Goal: Check status: Check status

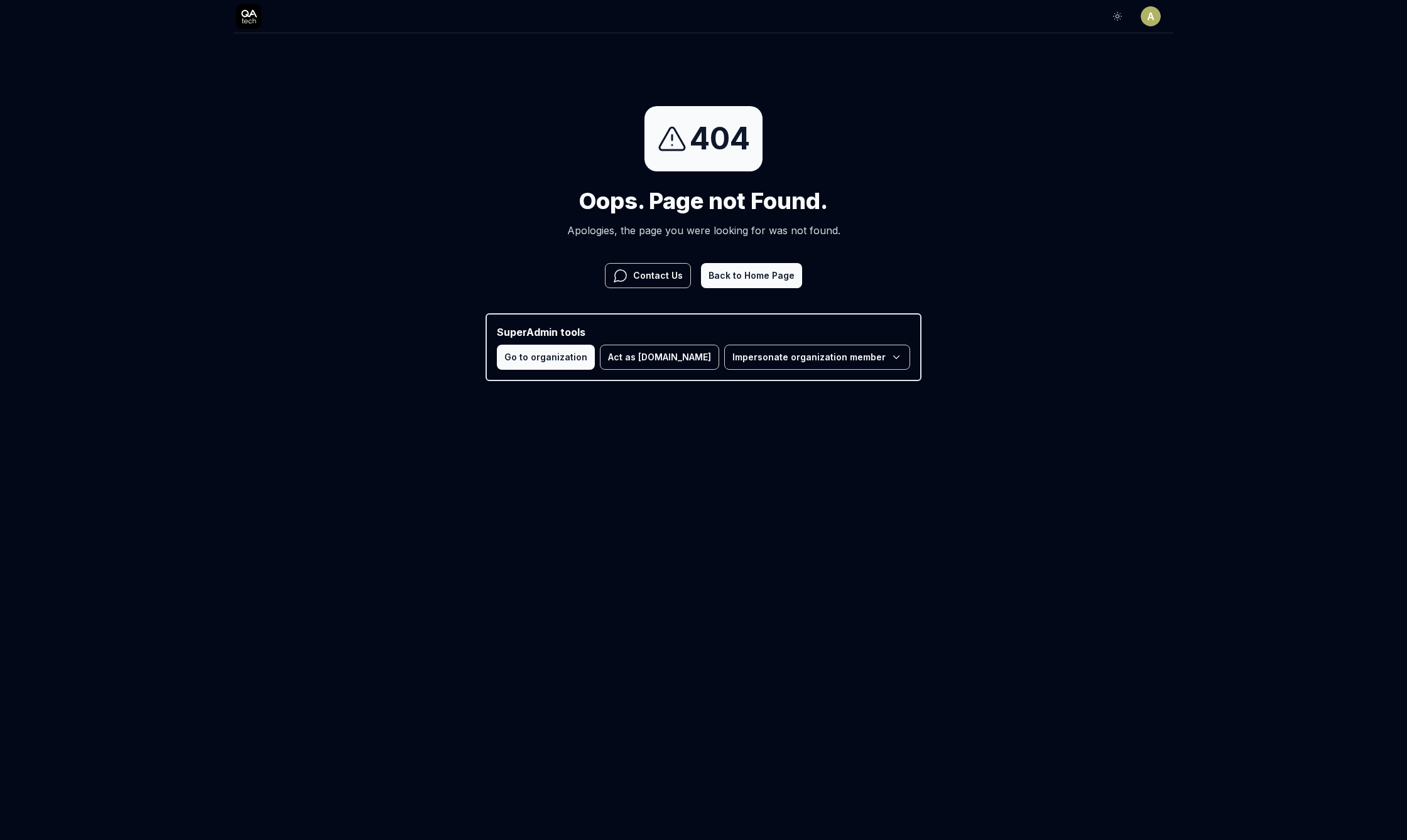
click at [671, 359] on button "Act as [DOMAIN_NAME]" at bounding box center [659, 357] width 120 height 25
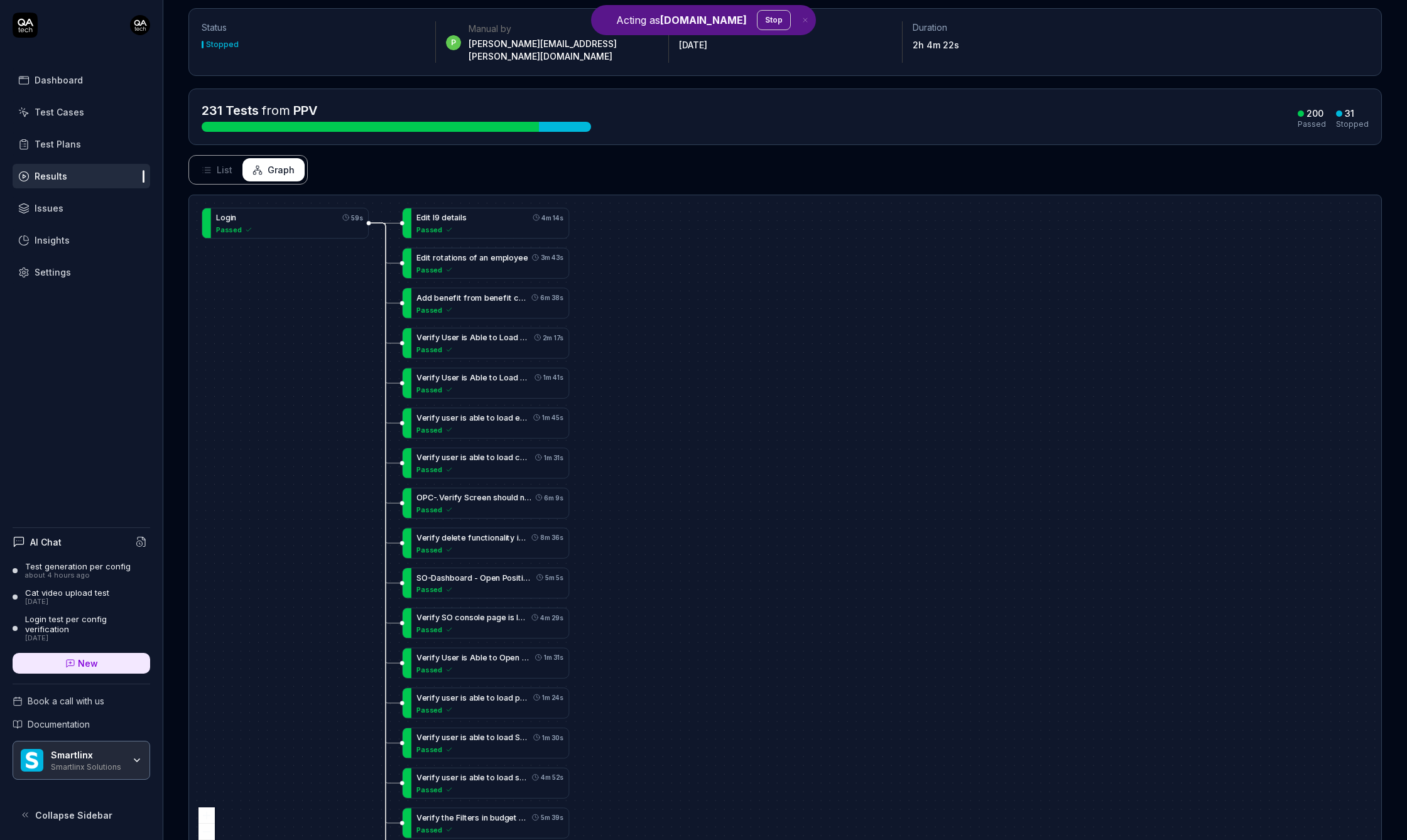
scroll to position [109, 0]
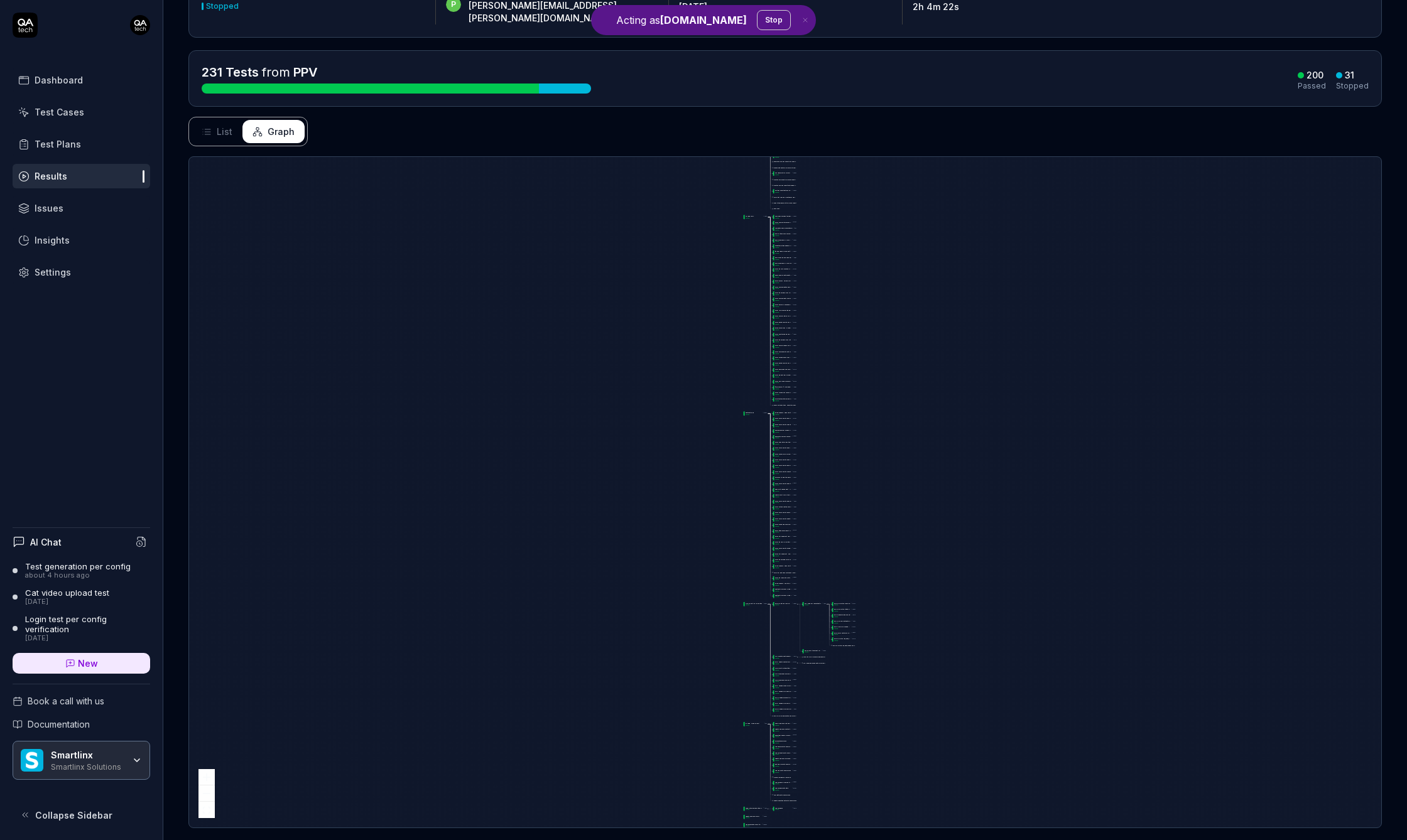
drag, startPoint x: 827, startPoint y: 400, endPoint x: 832, endPoint y: 139, distance: 261.0
click at [832, 139] on div "Status Stopped p Manual by purnodaya.venna@smartlinx.com Started 1 week ago Dur…" at bounding box center [785, 405] width 1244 height 896
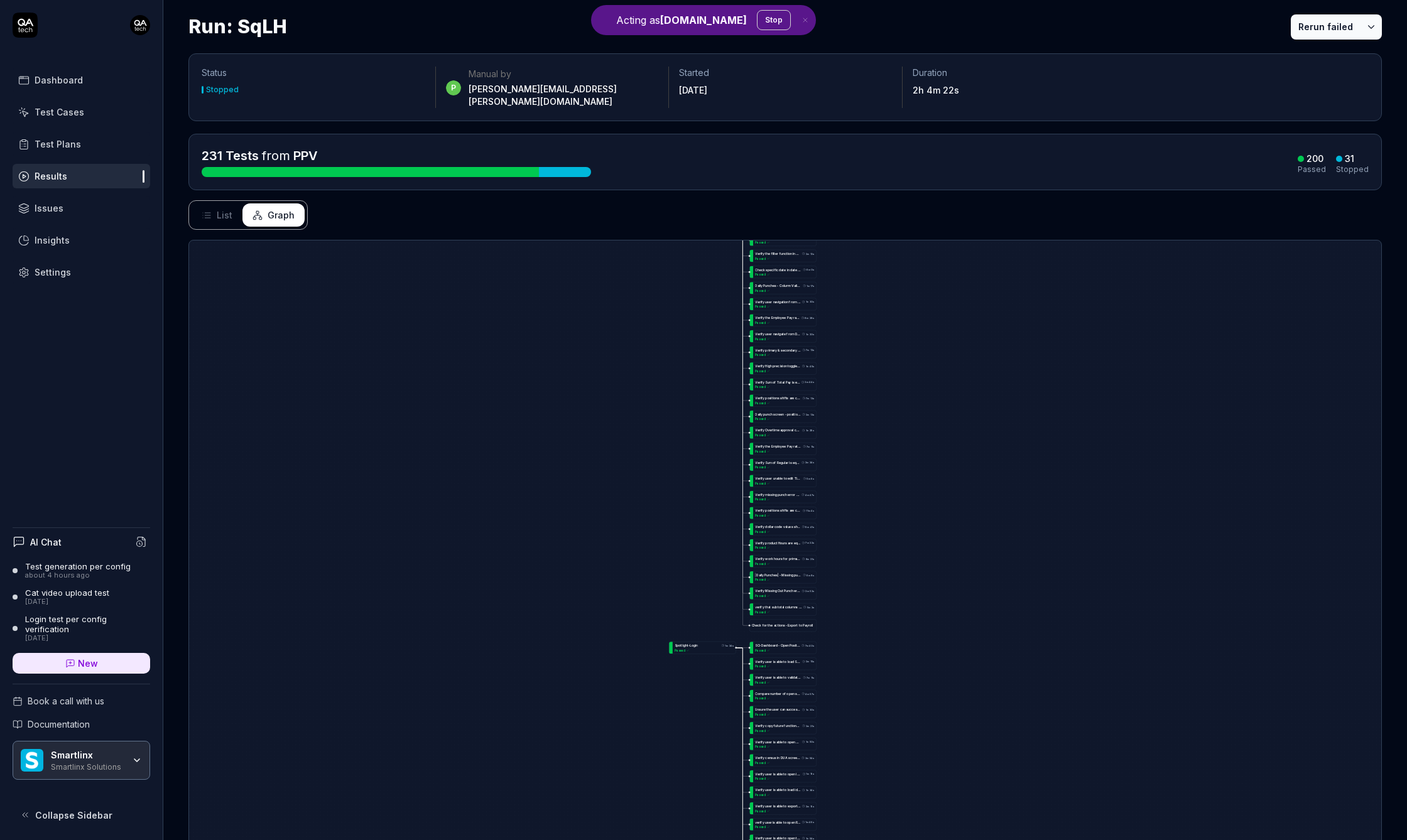
scroll to position [11, 0]
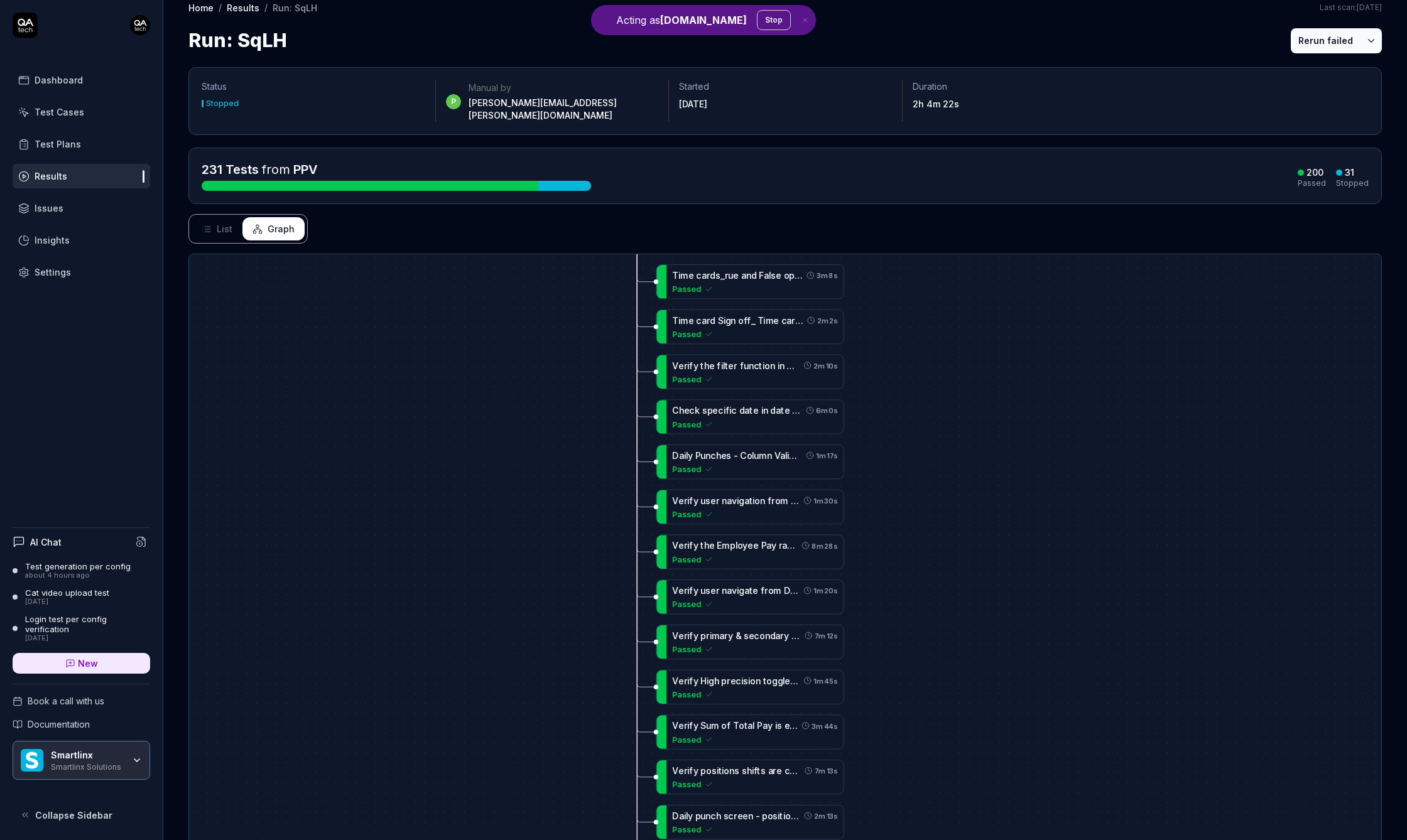
drag, startPoint x: 927, startPoint y: 369, endPoint x: 912, endPoint y: 701, distance: 332.3
click at [912, 701] on div "U p d a t e e m p l o y e e p r o f i l e 7m 23s Passed R e v i e w e m p l o y…" at bounding box center [785, 589] width 1192 height 671
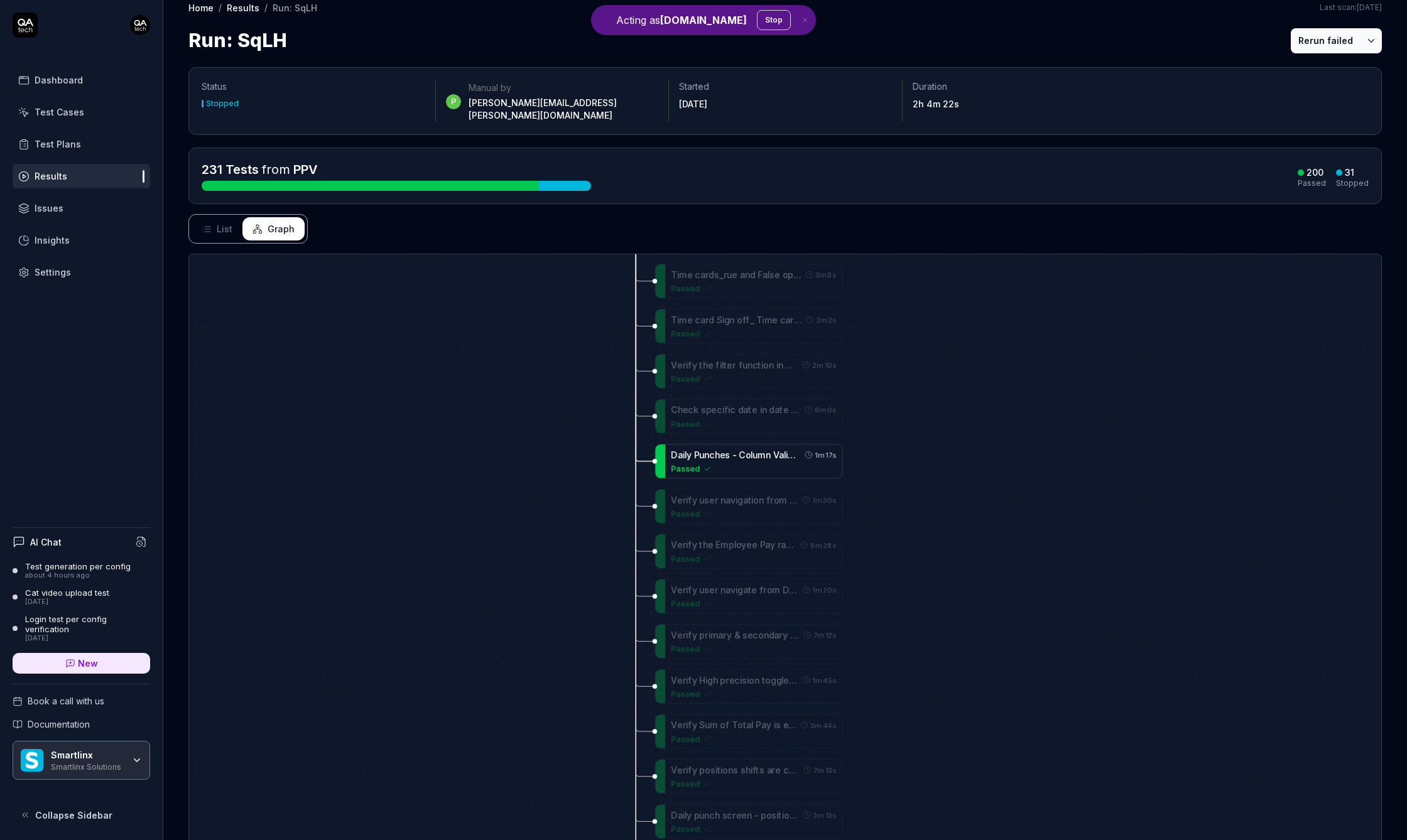
click at [775, 463] on div "Passed" at bounding box center [754, 468] width 165 height 12
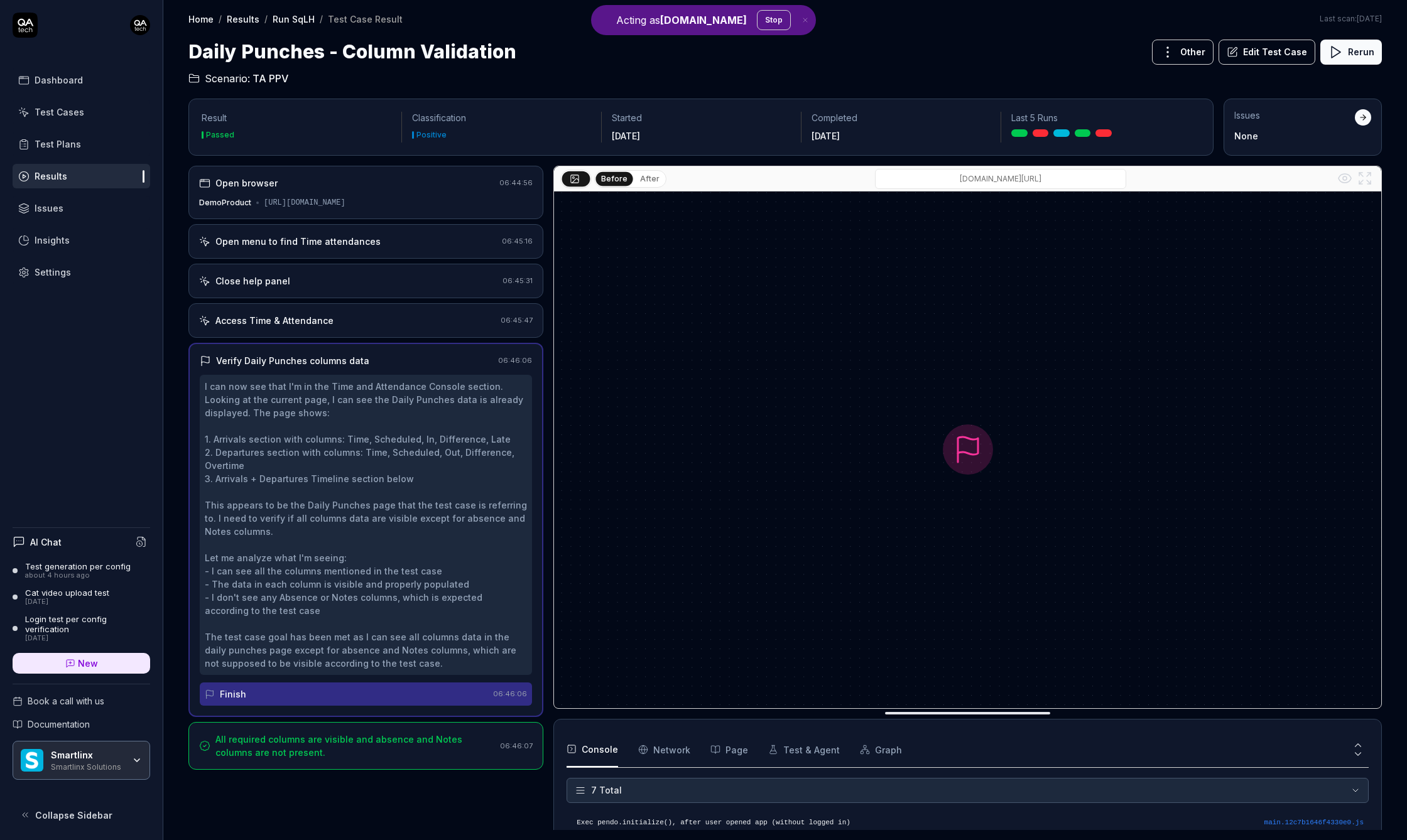
scroll to position [107, 0]
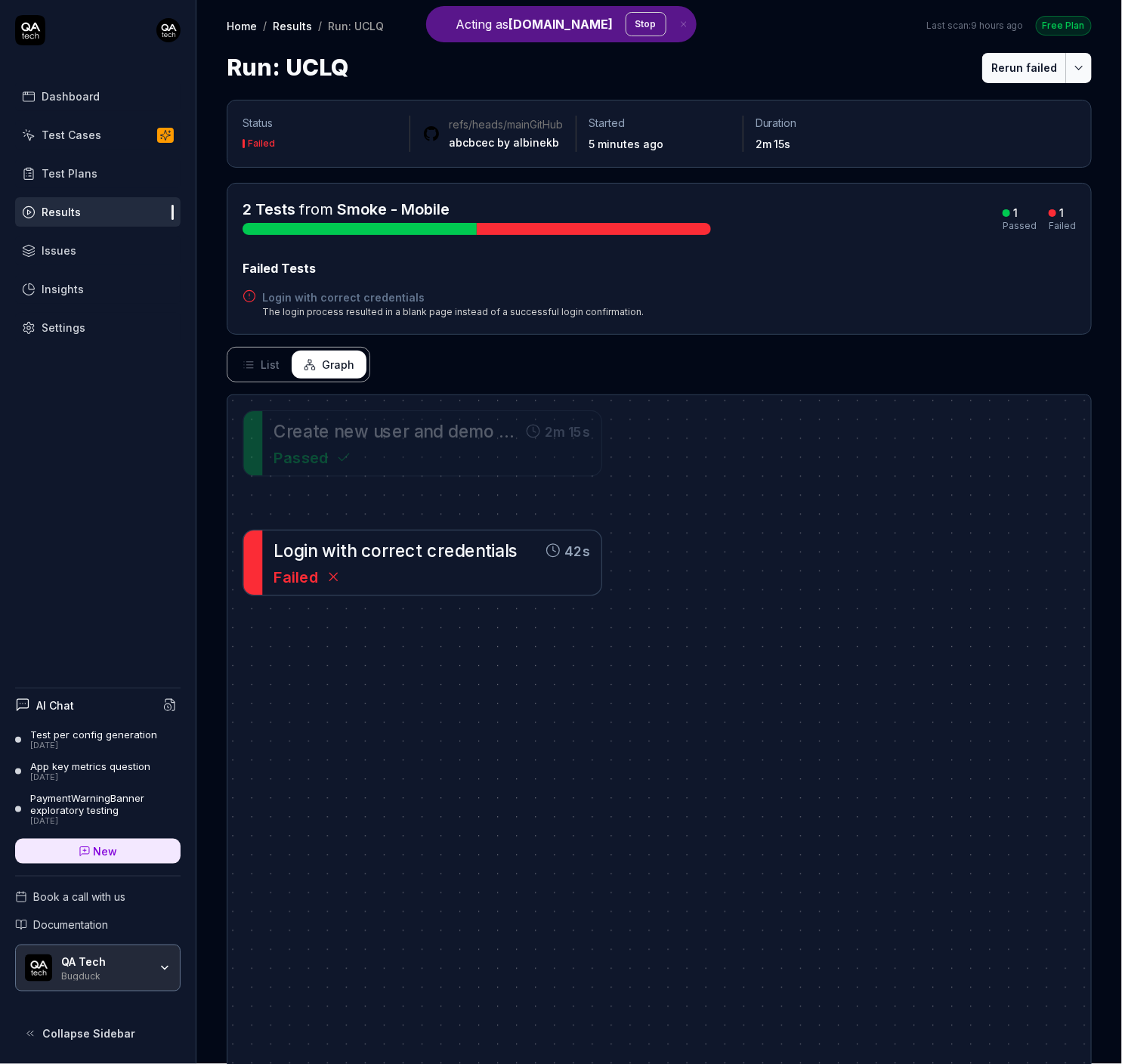
click at [320, 560] on span at bounding box center [319, 550] width 4 height 20
click at [403, 556] on span "e" at bounding box center [402, 550] width 10 height 20
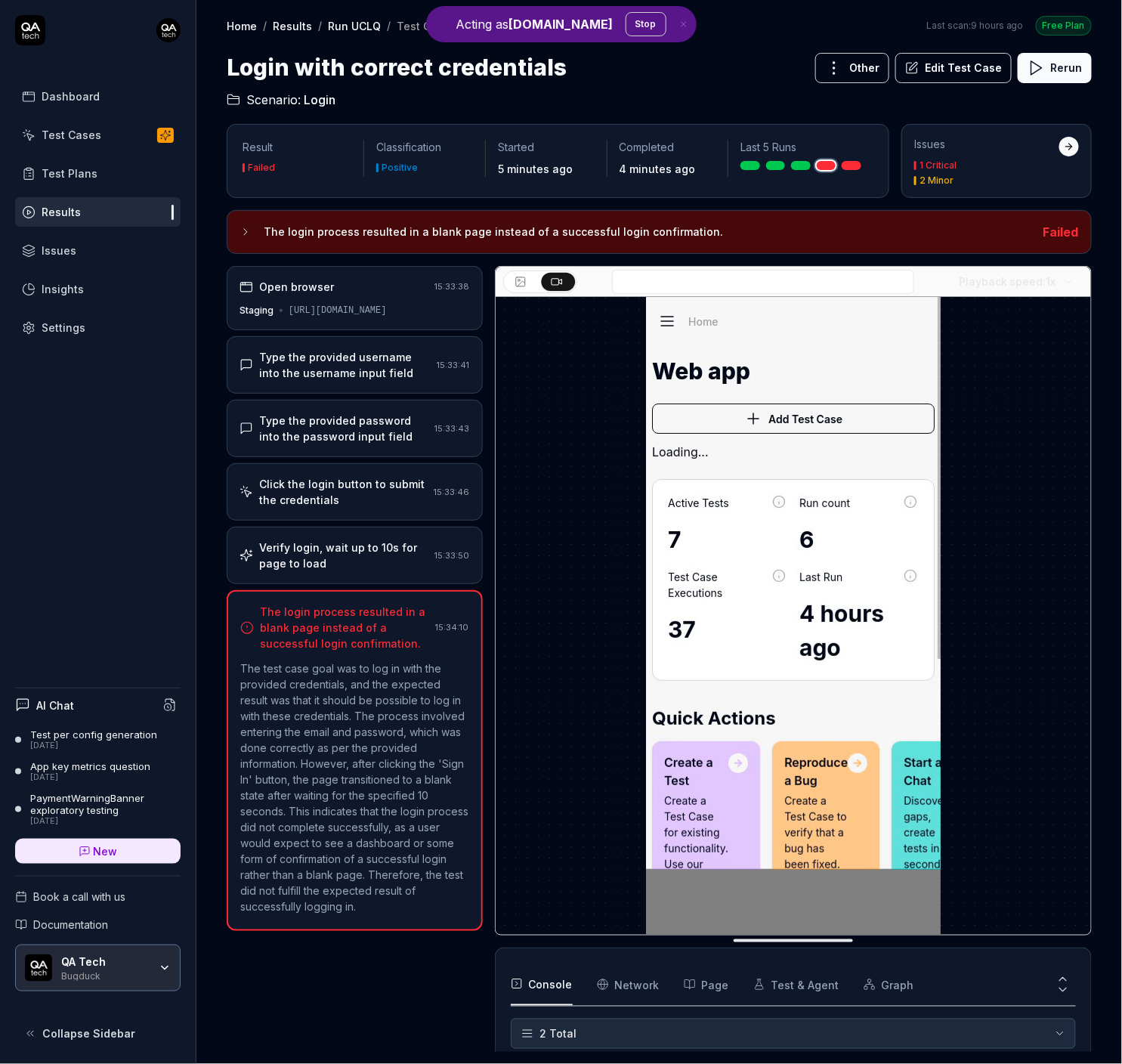
click at [366, 544] on div "Verify login, wait up to 10s for page to load" at bounding box center [344, 555] width 170 height 32
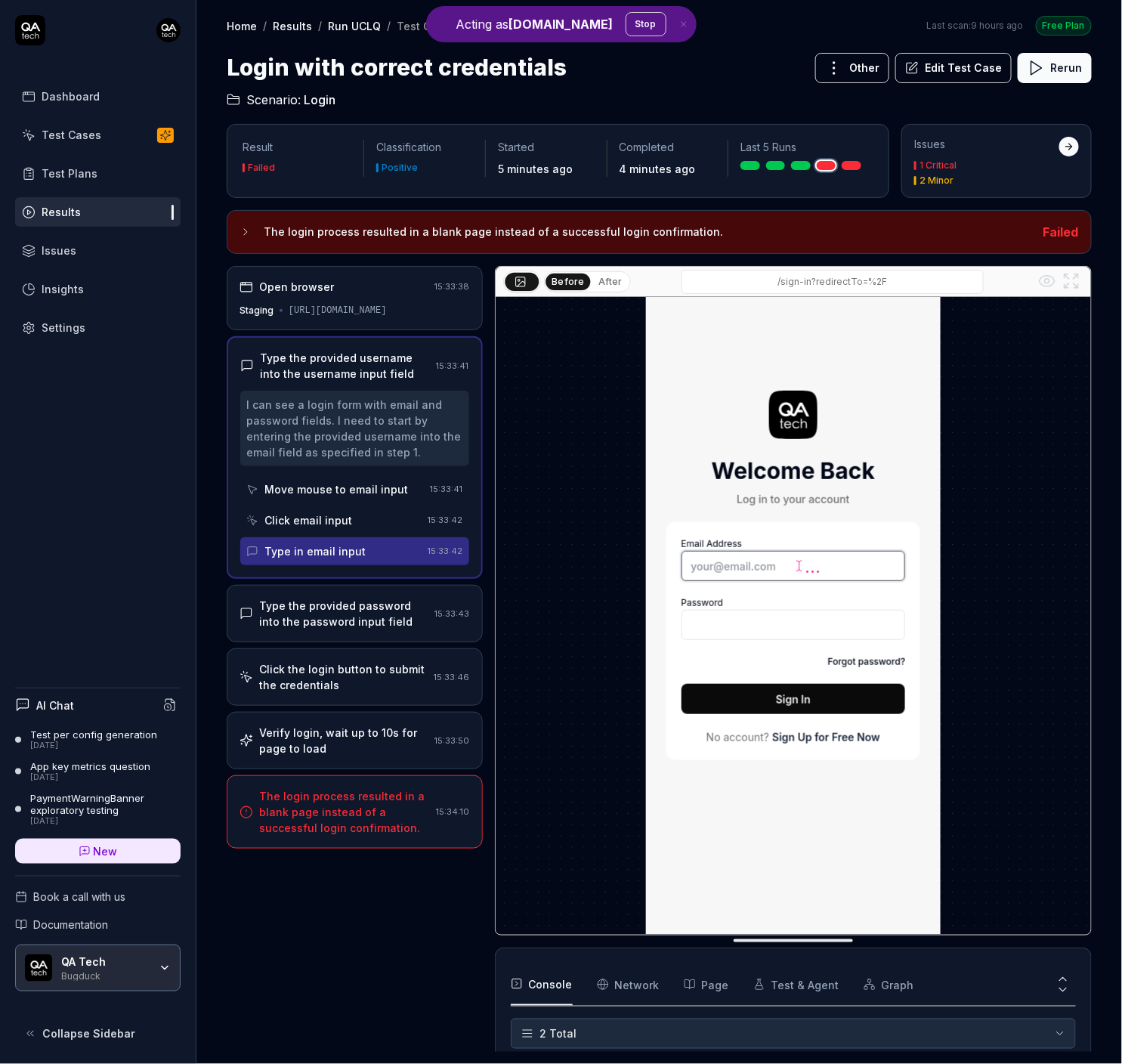
click at [1038, 83] on div "Other Edit Test Case Rerun" at bounding box center [953, 67] width 277 height 34
click at [1044, 62] on icon at bounding box center [1036, 67] width 18 height 18
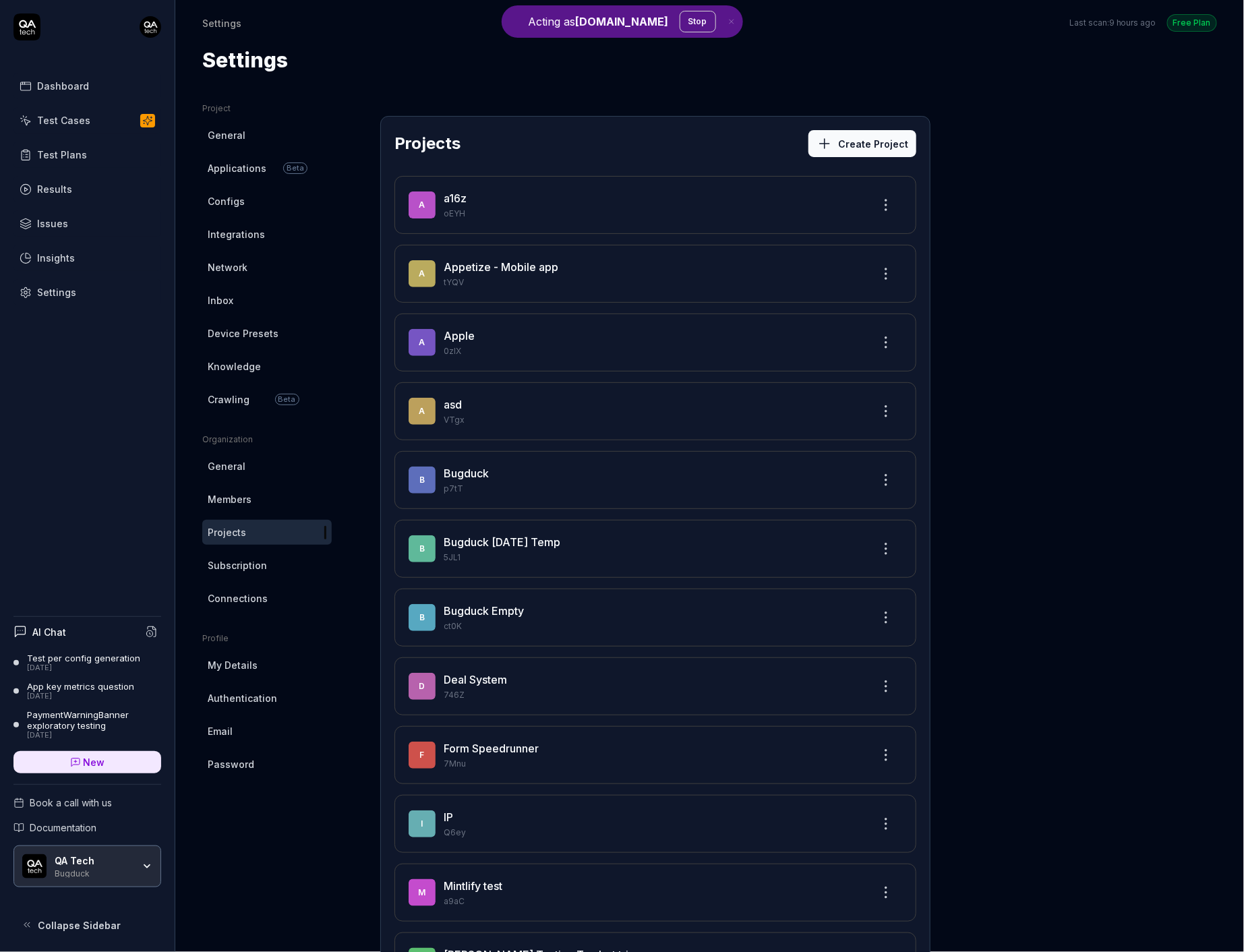
click at [131, 79] on link "Dashboard" at bounding box center [88, 86] width 148 height 26
